Goal: Transaction & Acquisition: Book appointment/travel/reservation

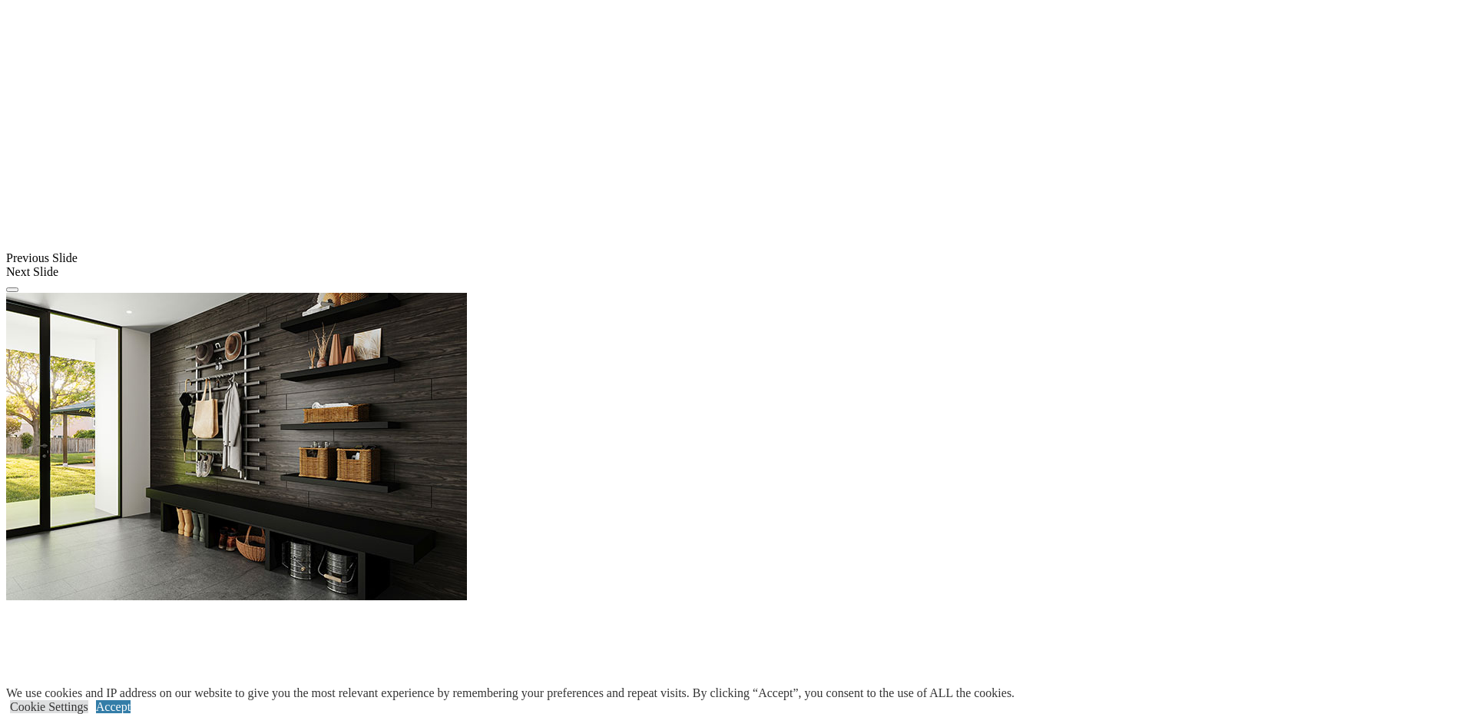
scroll to position [1229, 0]
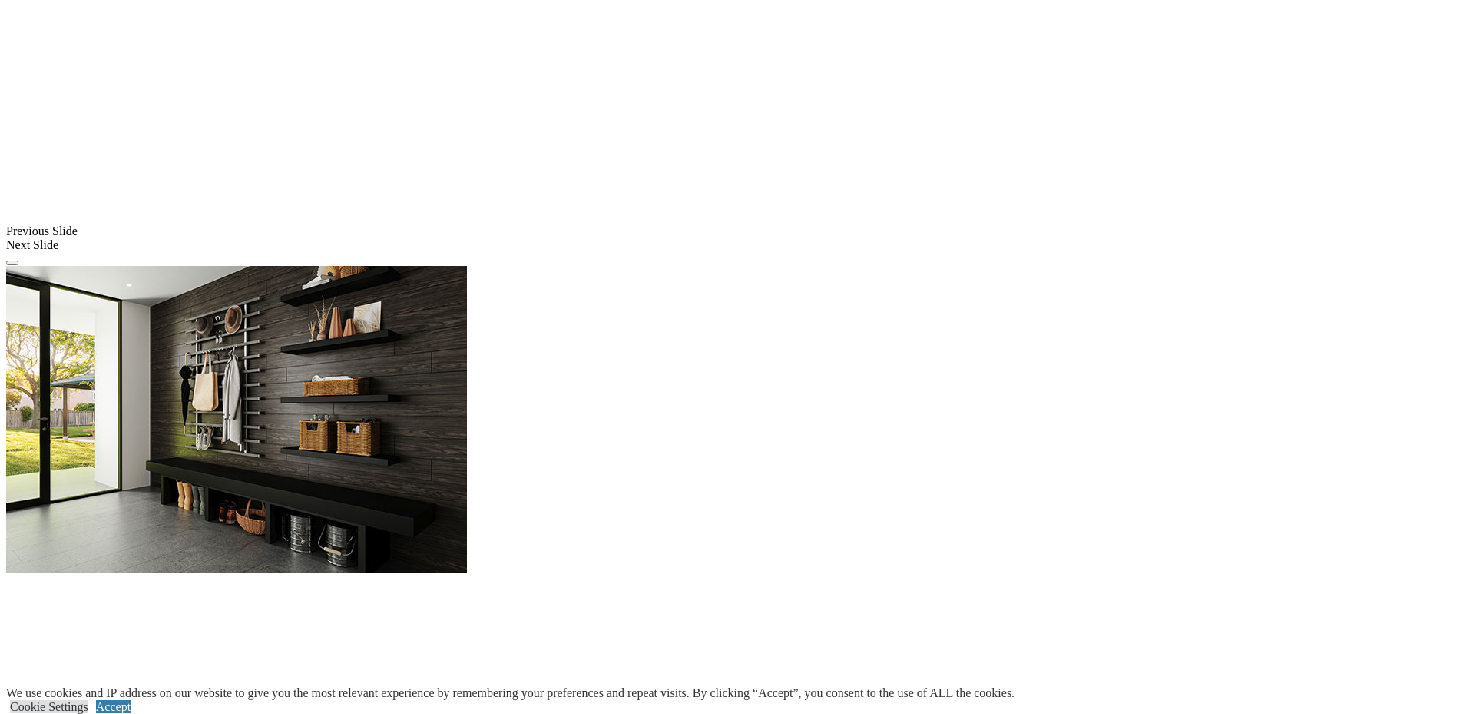
drag, startPoint x: 706, startPoint y: 344, endPoint x: 716, endPoint y: 343, distance: 10.1
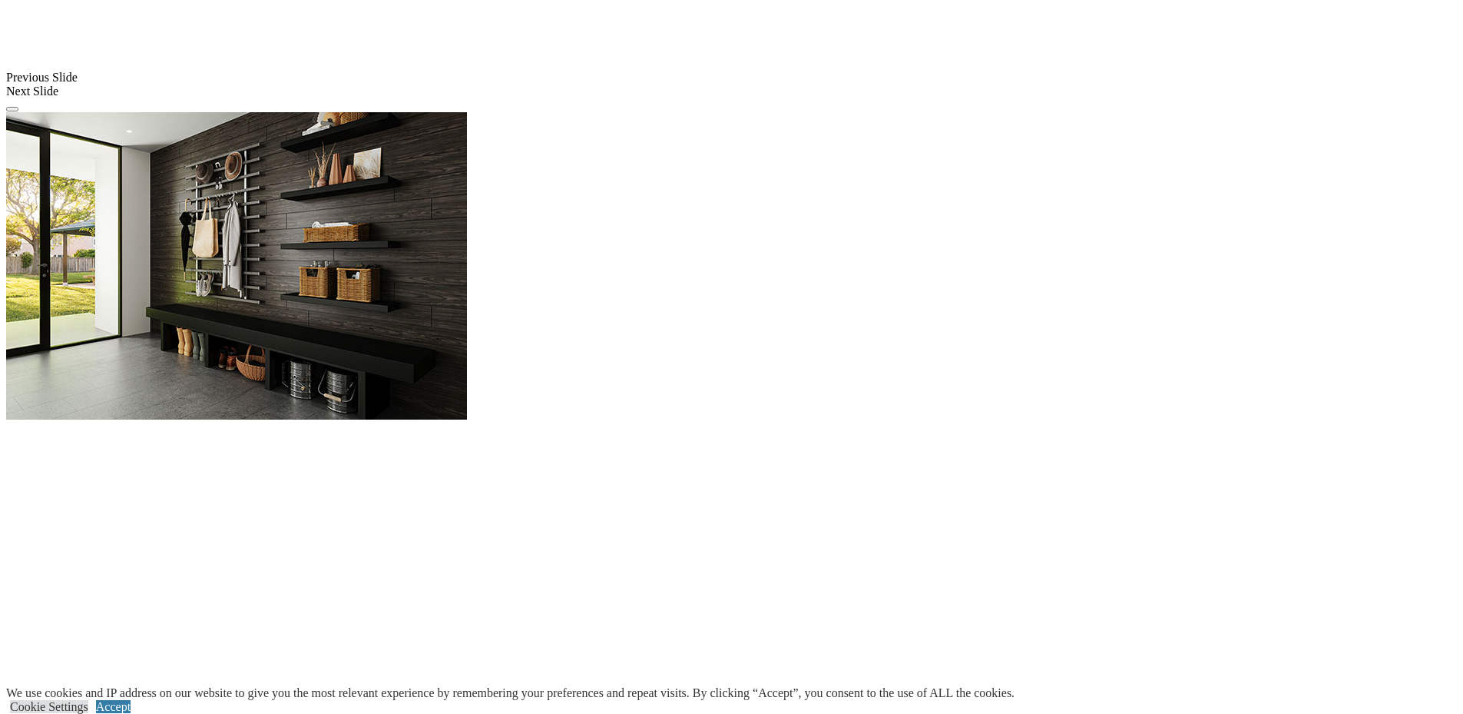
scroll to position [922, 0]
